Goal: Task Accomplishment & Management: Manage account settings

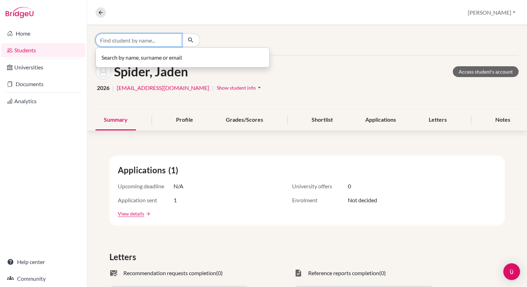
click at [134, 43] on input "Find student by name..." at bounding box center [138, 39] width 86 height 13
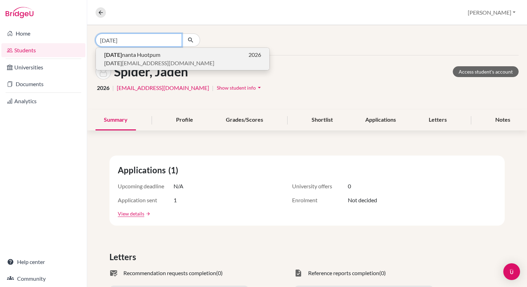
type input "[DATE]"
click at [133, 54] on span "[DATE] nanta Huotpum" at bounding box center [132, 55] width 56 height 8
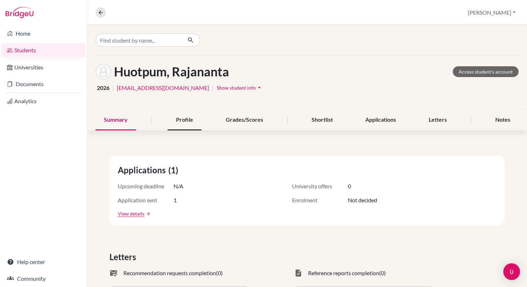
click at [185, 120] on div "Profile" at bounding box center [185, 120] width 34 height 21
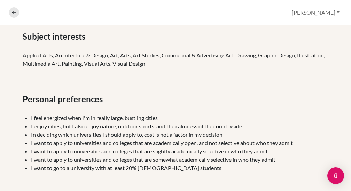
scroll to position [276, 0]
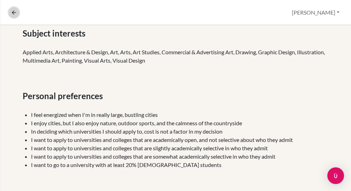
click at [11, 11] on icon at bounding box center [14, 12] width 6 height 6
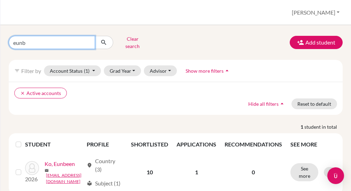
click at [37, 42] on input "eunb" at bounding box center [52, 42] width 86 height 13
type input "[DATE]"
click button "submit" at bounding box center [104, 42] width 18 height 13
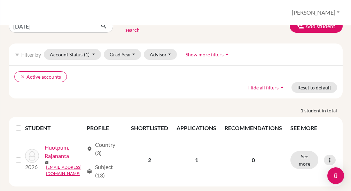
scroll to position [23, 0]
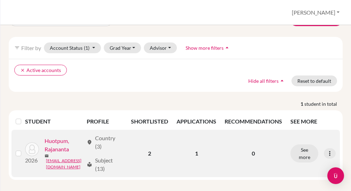
click at [52, 154] on link "Huotpum, Rajananta" at bounding box center [64, 145] width 39 height 17
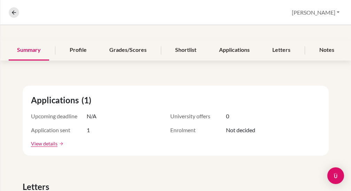
scroll to position [73, 0]
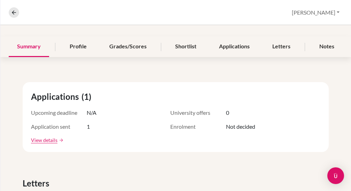
click at [187, 46] on div "Shortlist" at bounding box center [186, 47] width 38 height 21
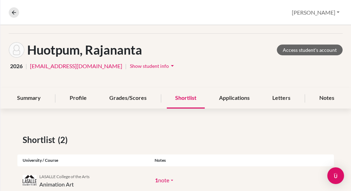
scroll to position [69, 0]
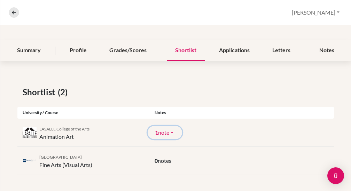
click at [173, 132] on icon "arrow_drop_down" at bounding box center [172, 133] width 6 height 6
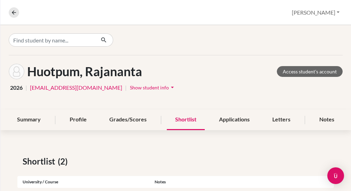
scroll to position [1, 0]
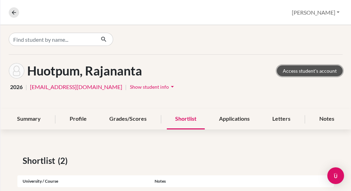
click at [309, 71] on link "Access student's account" at bounding box center [310, 70] width 66 height 11
